Goal: Download file/media

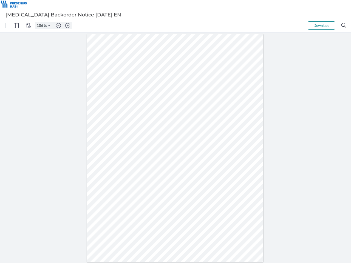
click at [16, 25] on img "Panel" at bounding box center [16, 25] width 5 height 5
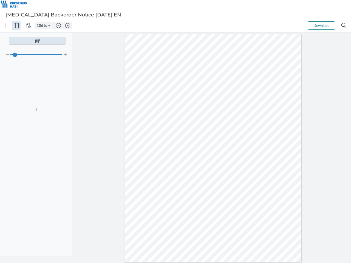
click at [28, 25] on img "View Controls" at bounding box center [28, 25] width 5 height 5
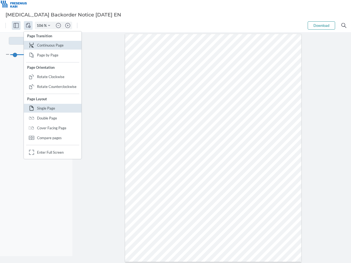
click at [41, 25] on input "106" at bounding box center [39, 25] width 9 height 5
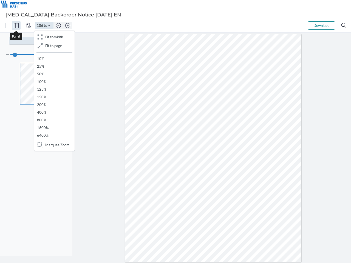
click at [49, 25] on img "Zoom Controls" at bounding box center [49, 25] width 2 height 2
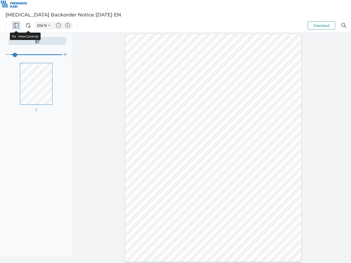
click at [58, 25] on img "Zoom out" at bounding box center [58, 25] width 5 height 5
click at [68, 25] on img "Zoom in" at bounding box center [67, 25] width 5 height 5
type input "106"
click at [321, 25] on button "Download" at bounding box center [321, 25] width 27 height 8
click at [344, 25] on img "Search" at bounding box center [343, 25] width 5 height 5
